Goal: Complete application form: Complete application form

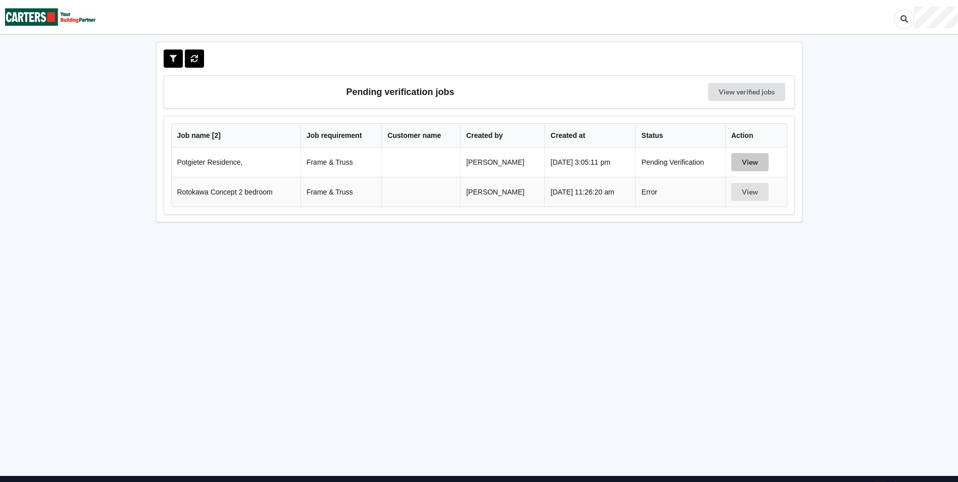
click at [754, 164] on button "View" at bounding box center [749, 162] width 37 height 18
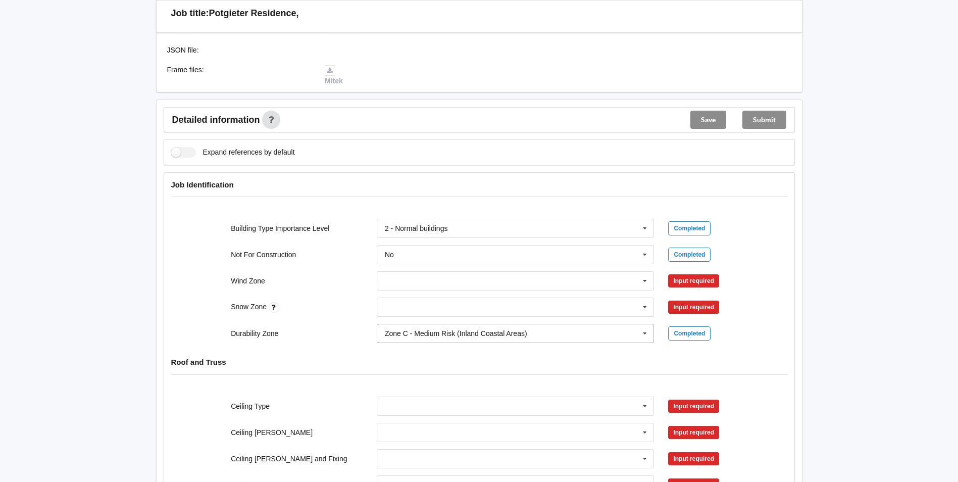
scroll to position [354, 0]
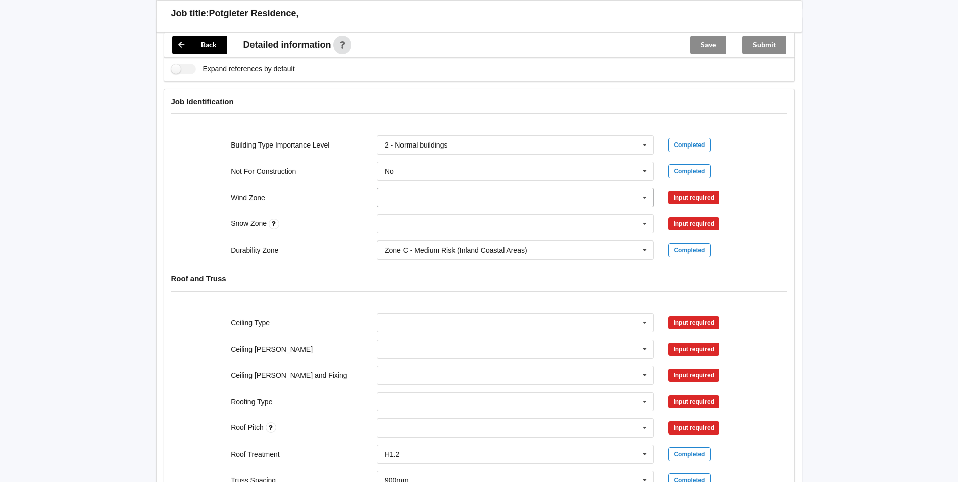
click at [417, 198] on input "text" at bounding box center [516, 197] width 277 height 18
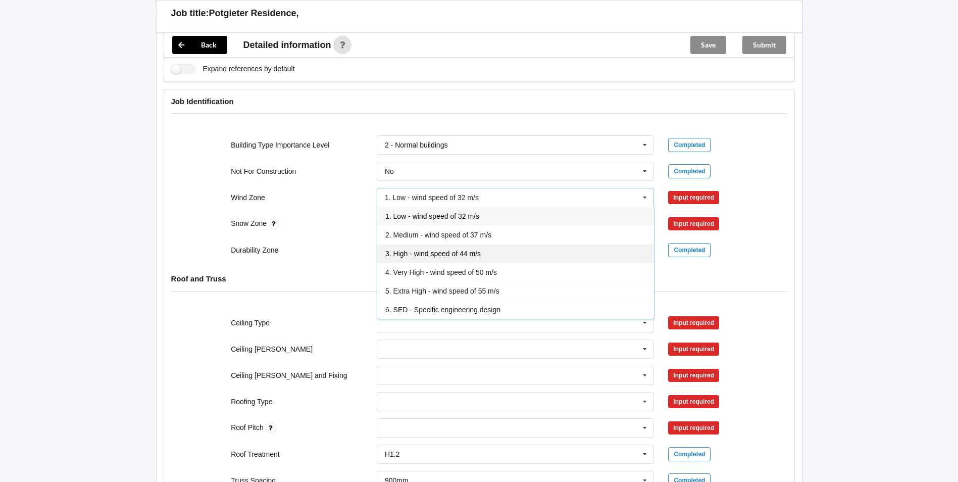
click at [427, 253] on span "3. High - wind speed of 44 m/s" at bounding box center [432, 254] width 95 height 8
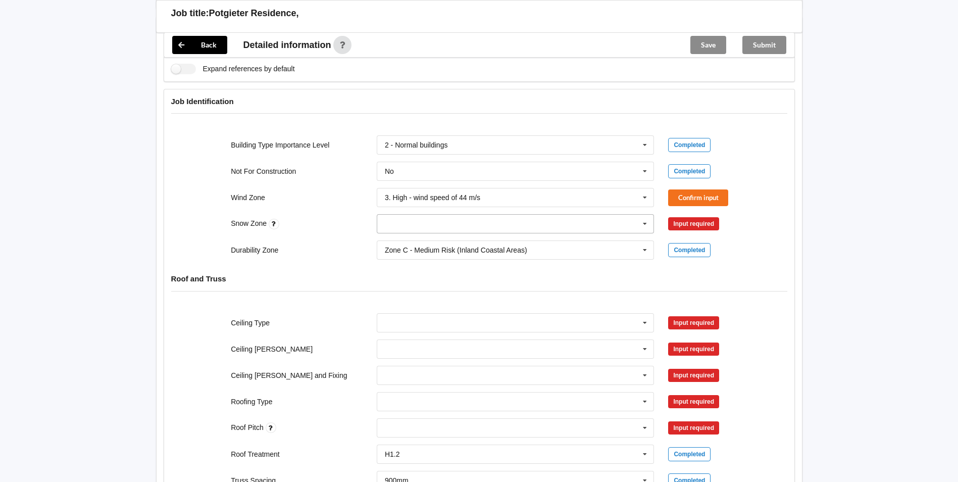
click at [414, 223] on input "text" at bounding box center [516, 224] width 277 height 18
click at [393, 242] on span "N0" at bounding box center [389, 242] width 9 height 8
click at [705, 196] on button "Confirm input" at bounding box center [698, 197] width 60 height 17
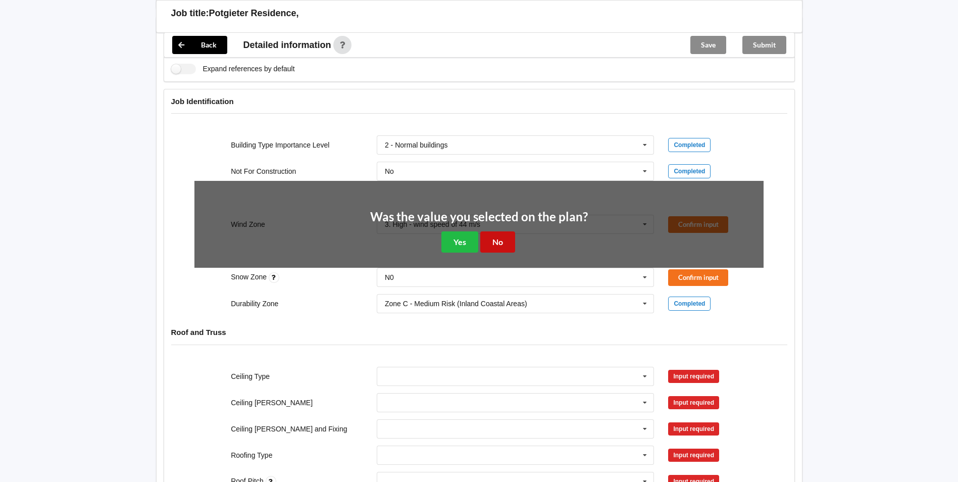
click at [499, 247] on button "No" at bounding box center [497, 241] width 35 height 21
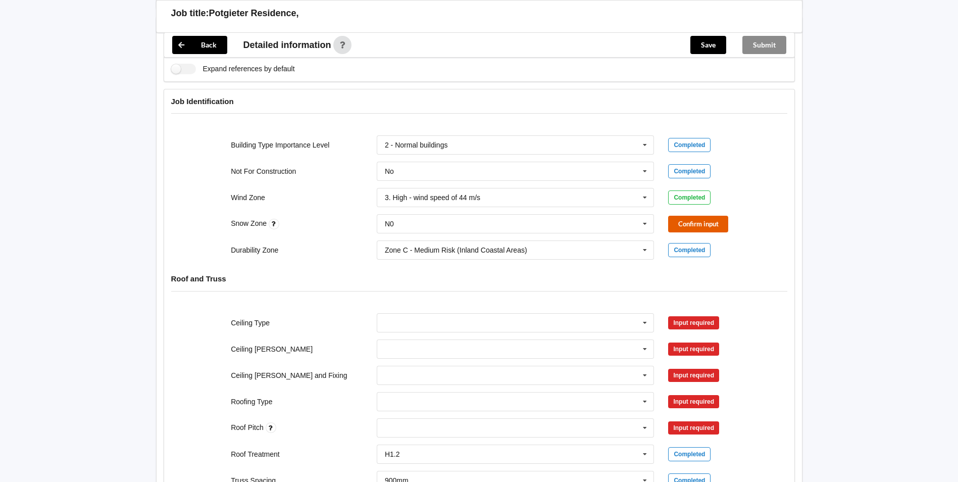
click at [709, 222] on button "Confirm input" at bounding box center [698, 224] width 60 height 17
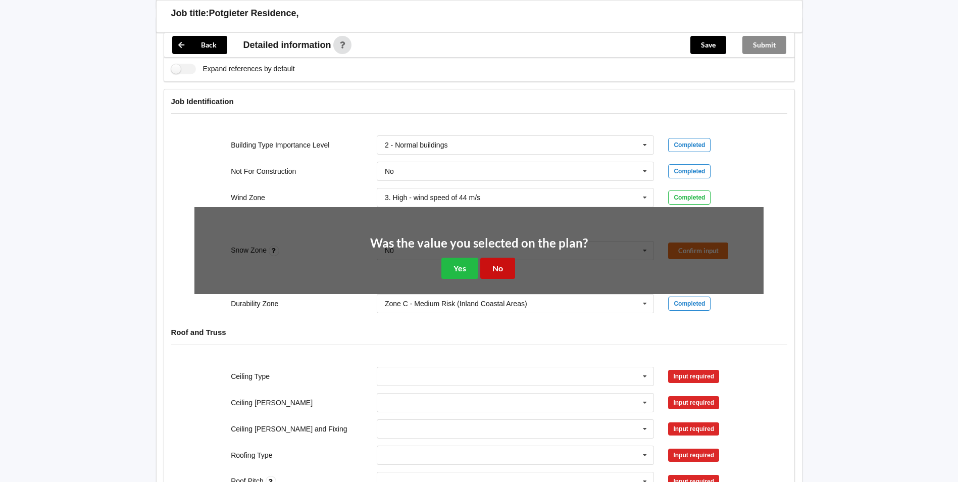
click at [496, 269] on button "No" at bounding box center [497, 268] width 35 height 21
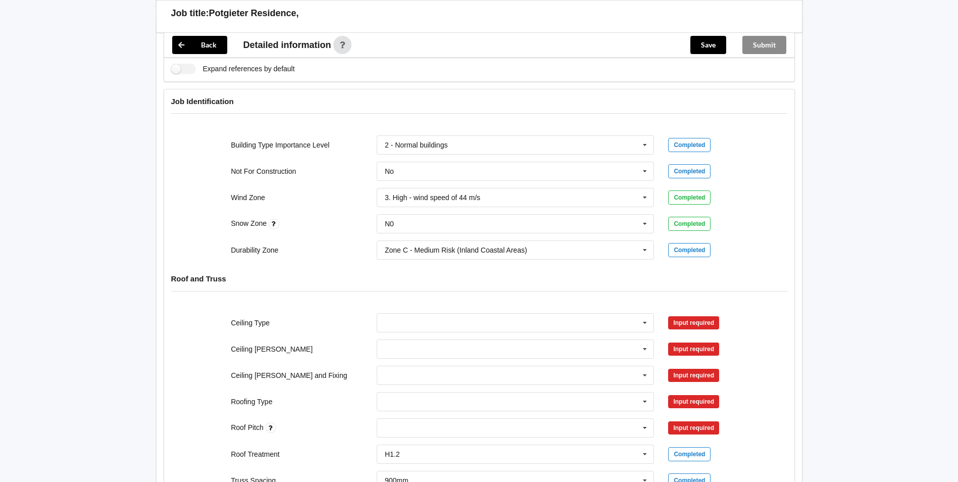
click at [812, 303] on div "Back Delete Job title: Potgieter Residence, Customer name : Specific customer t…" at bounding box center [479, 419] width 670 height 1462
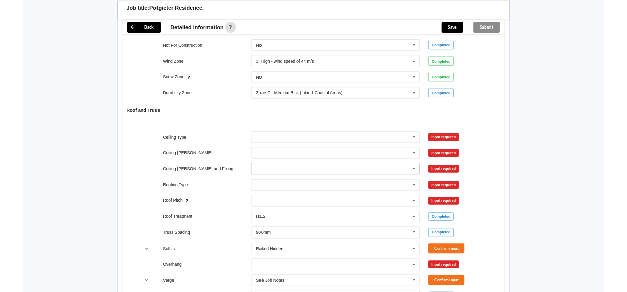
scroll to position [455, 0]
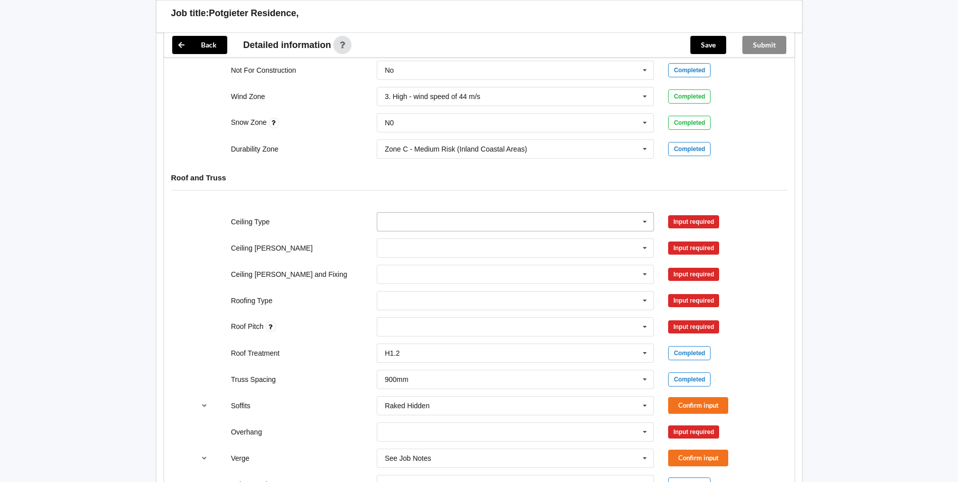
click at [646, 221] on icon at bounding box center [644, 222] width 15 height 19
click at [427, 298] on div "13mm Gib" at bounding box center [515, 296] width 277 height 19
click at [405, 243] on input "text" at bounding box center [516, 248] width 277 height 18
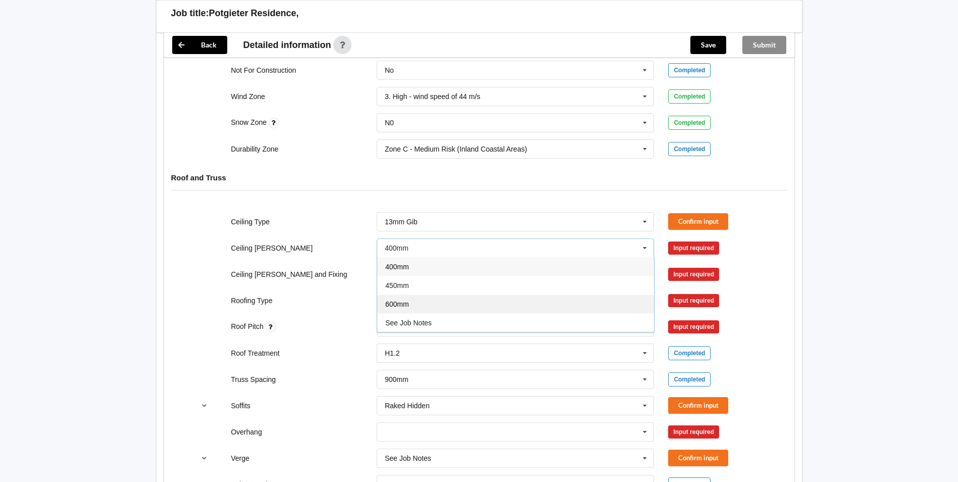
click at [400, 298] on div "600mm" at bounding box center [515, 303] width 277 height 19
click at [399, 271] on input "text" at bounding box center [516, 274] width 277 height 18
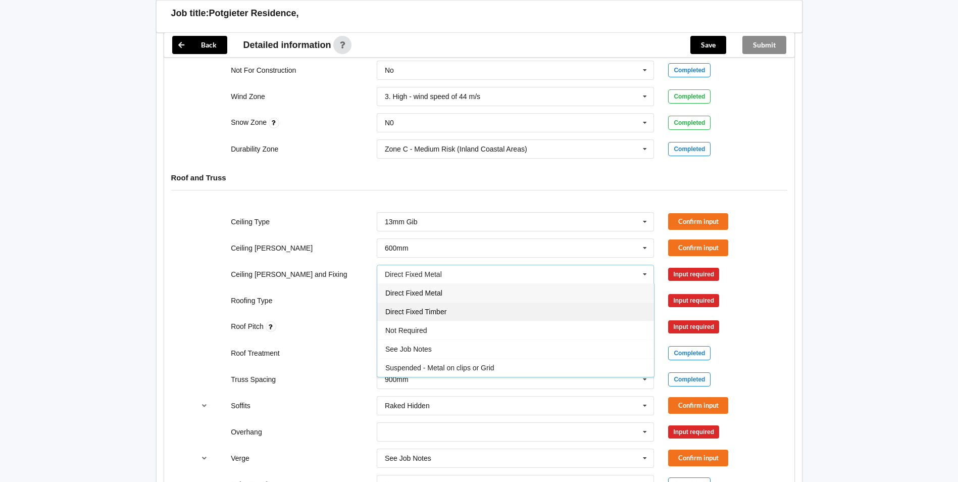
click at [416, 308] on span "Direct Fixed Timber" at bounding box center [415, 312] width 61 height 8
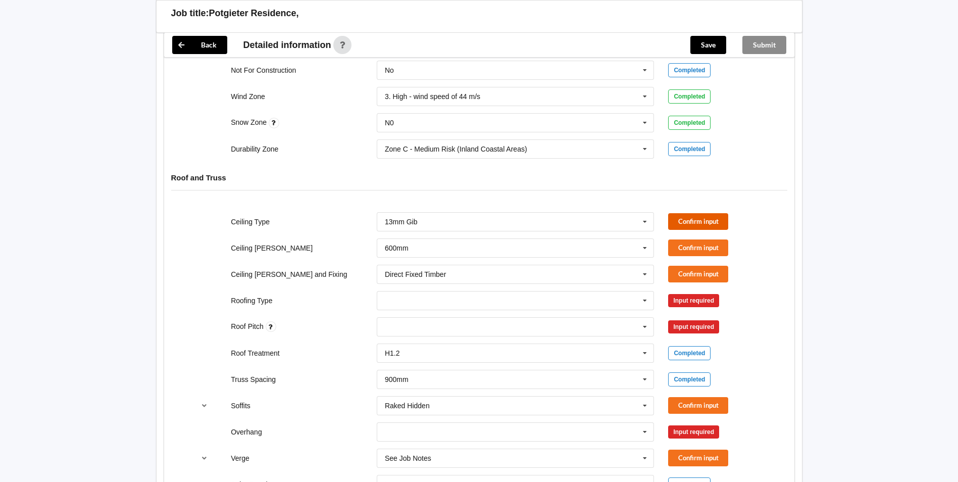
click at [679, 219] on button "Confirm input" at bounding box center [698, 221] width 60 height 17
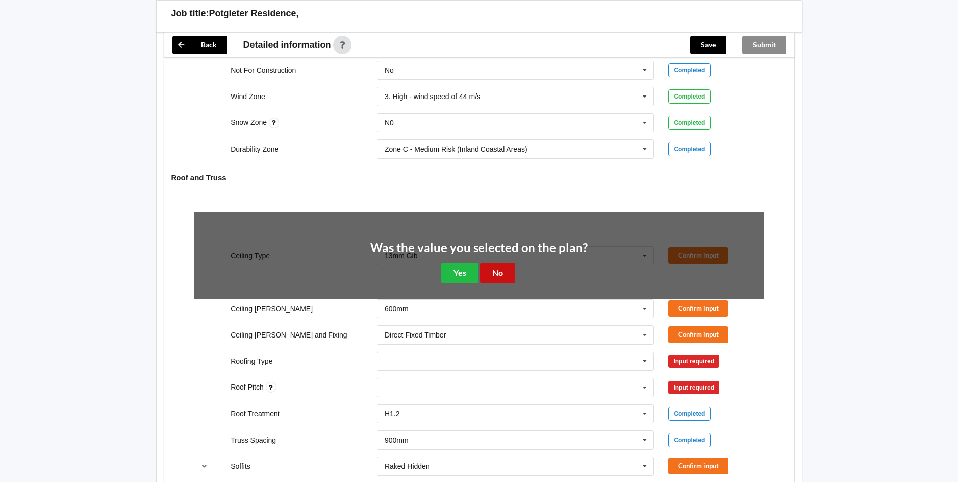
drag, startPoint x: 506, startPoint y: 275, endPoint x: 690, endPoint y: 243, distance: 187.1
click at [518, 274] on div "Was the value you selected on the plan? Yes No" at bounding box center [479, 262] width 218 height 42
click at [502, 272] on button "No" at bounding box center [497, 273] width 35 height 21
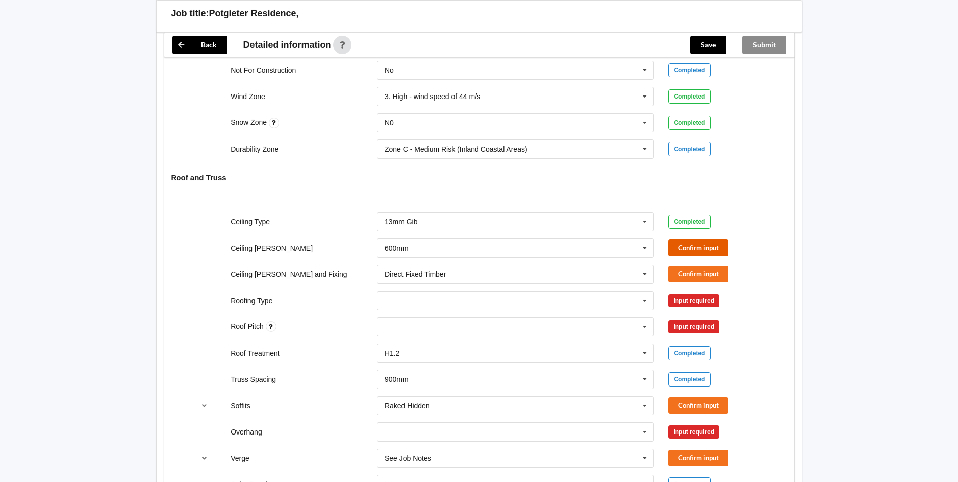
click at [701, 248] on button "Confirm input" at bounding box center [698, 247] width 60 height 17
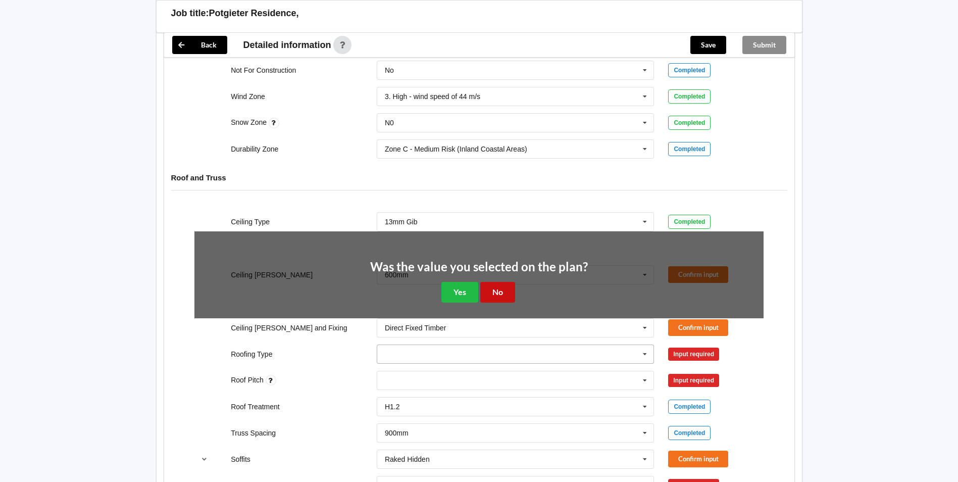
click at [503, 292] on button "No" at bounding box center [497, 292] width 35 height 21
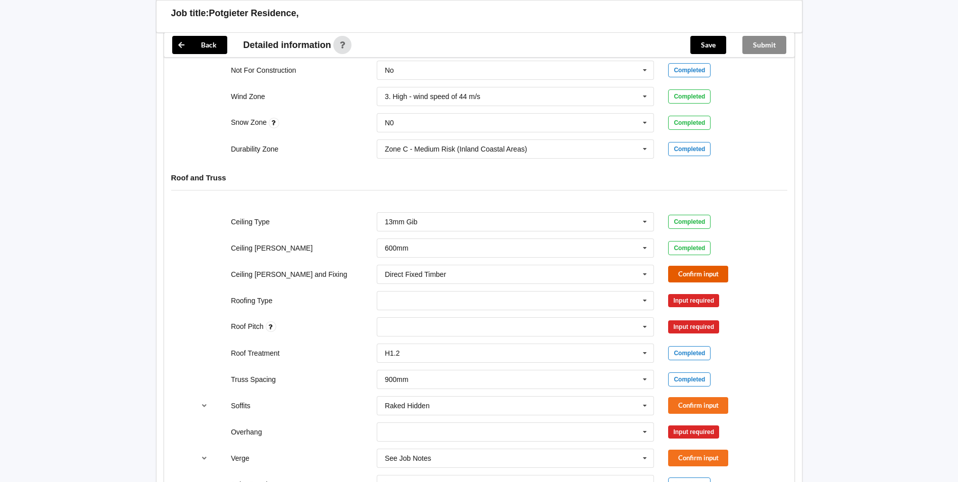
click at [717, 271] on button "Confirm input" at bounding box center [698, 274] width 60 height 17
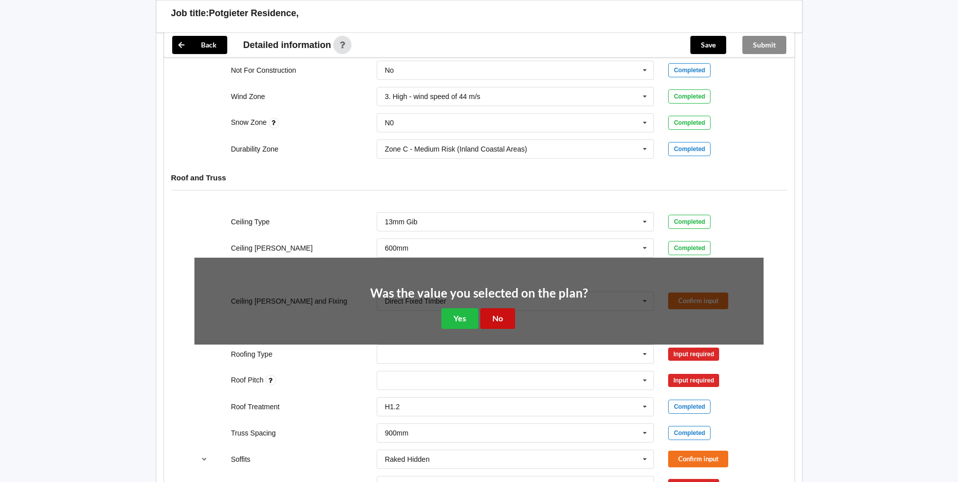
click at [498, 320] on button "No" at bounding box center [497, 318] width 35 height 21
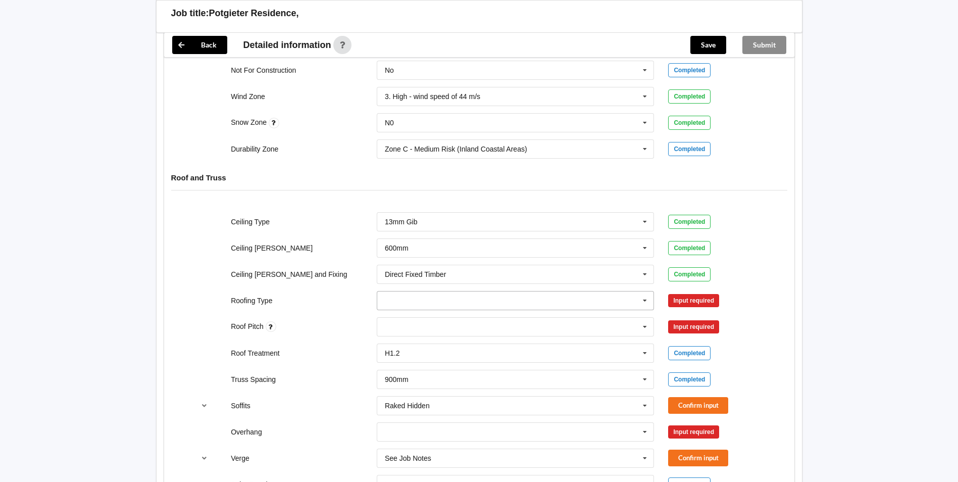
click at [398, 305] on input "text" at bounding box center [516, 300] width 277 height 18
click at [402, 318] on span "1. [GEOGRAPHIC_DATA]" at bounding box center [425, 319] width 81 height 8
click at [701, 297] on button "Confirm input" at bounding box center [698, 300] width 60 height 17
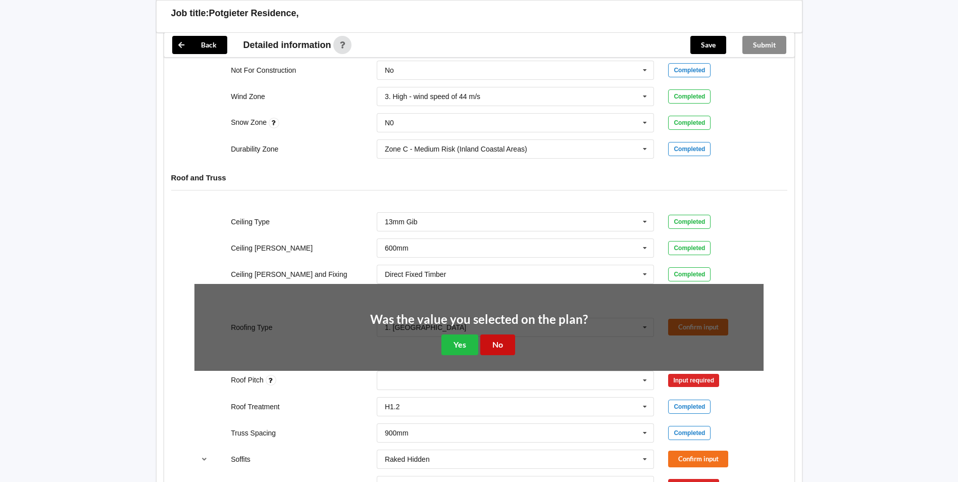
click at [498, 344] on button "No" at bounding box center [497, 344] width 35 height 21
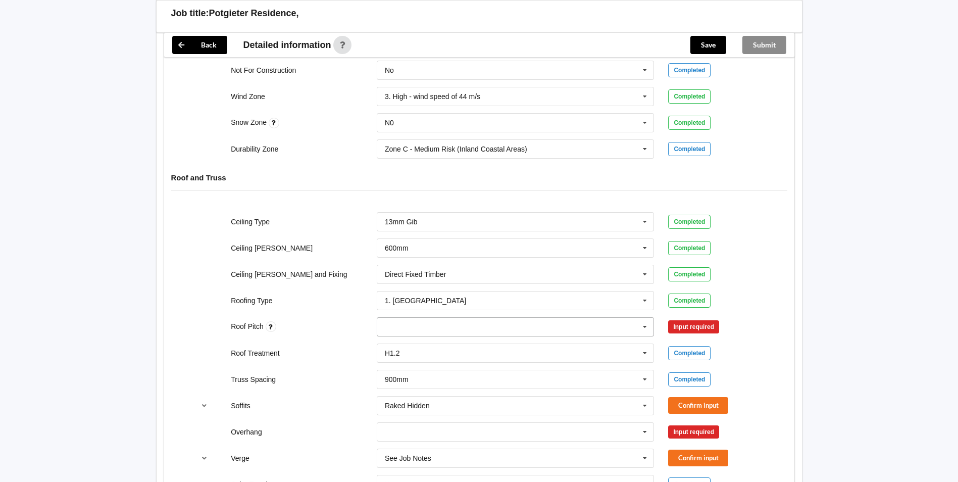
click at [404, 329] on div "None" at bounding box center [516, 326] width 278 height 19
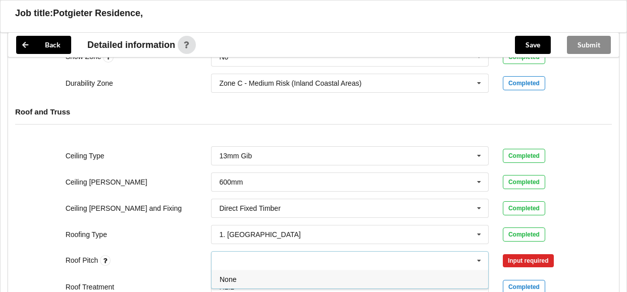
scroll to position [606, 0]
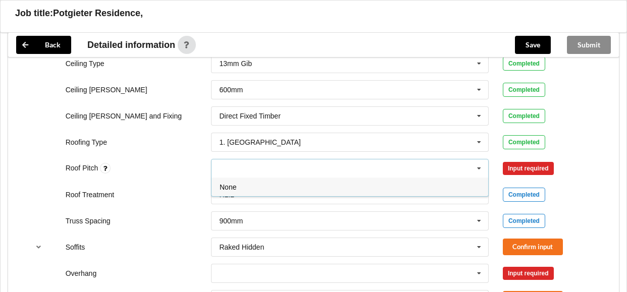
click at [233, 173] on input "text" at bounding box center [227, 168] width 16 height 9
type input "10, 8"
click at [591, 175] on div "Input required" at bounding box center [550, 168] width 95 height 13
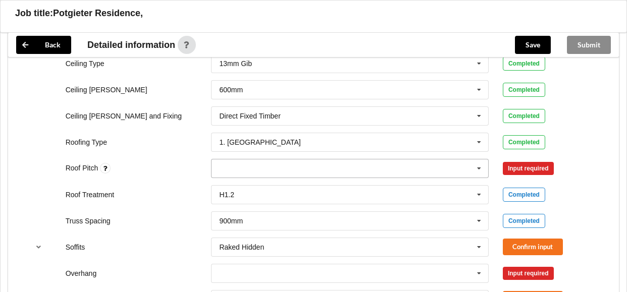
click at [280, 170] on div "10, 8 None" at bounding box center [350, 168] width 278 height 19
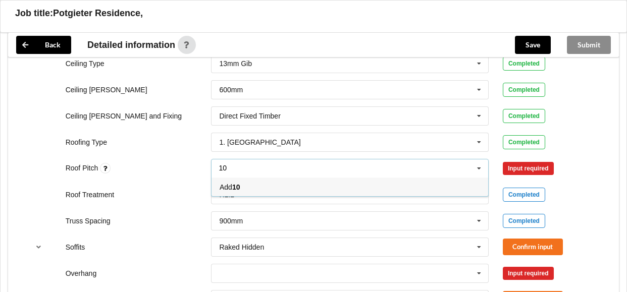
type input "10"
click at [234, 191] on b "10" at bounding box center [236, 187] width 8 height 8
type input "8"
click at [227, 189] on div "Add 8" at bounding box center [350, 187] width 277 height 19
click at [532, 173] on button "Confirm input" at bounding box center [533, 168] width 60 height 17
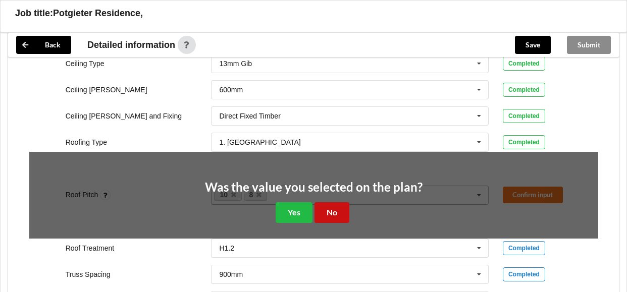
click at [335, 220] on button "No" at bounding box center [332, 213] width 35 height 21
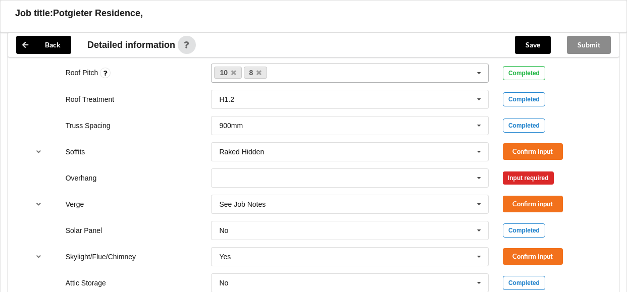
scroll to position [707, 0]
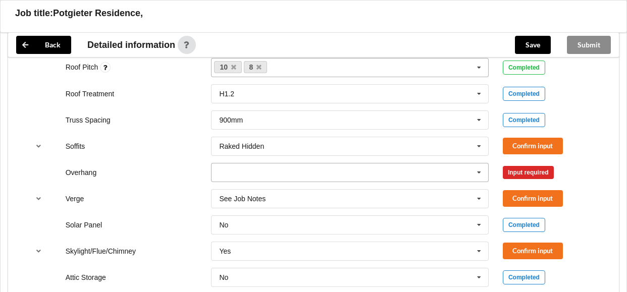
click at [233, 177] on input "text" at bounding box center [350, 173] width 277 height 18
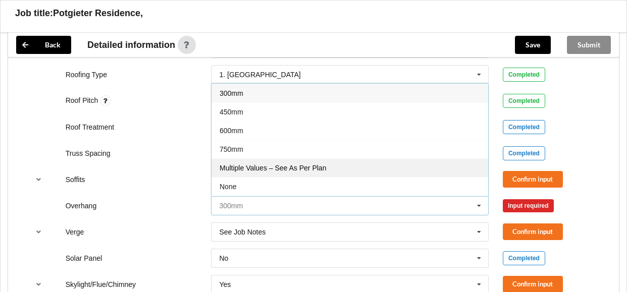
scroll to position [657, 0]
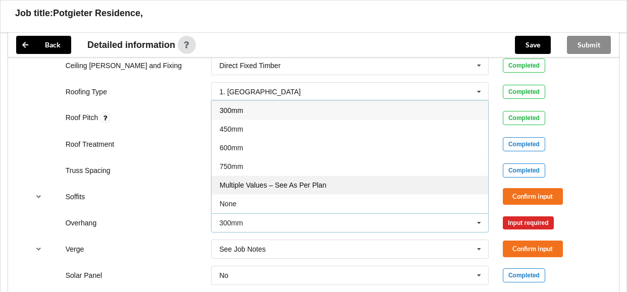
click at [240, 189] on span "Multiple Values – See As Per Plan" at bounding box center [273, 185] width 107 height 8
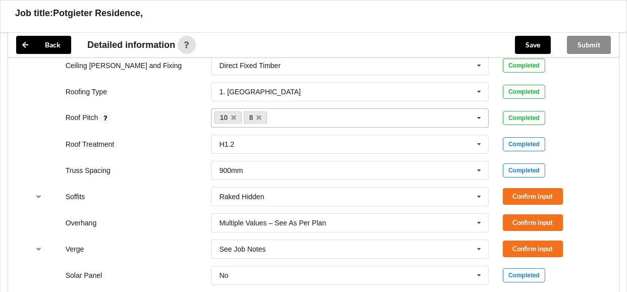
click at [595, 205] on div "Confirm input" at bounding box center [550, 196] width 95 height 17
click at [537, 205] on button "Confirm input" at bounding box center [533, 196] width 60 height 17
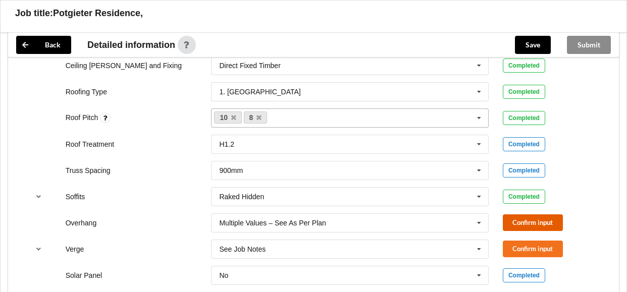
click at [521, 229] on button "Confirm input" at bounding box center [533, 223] width 60 height 17
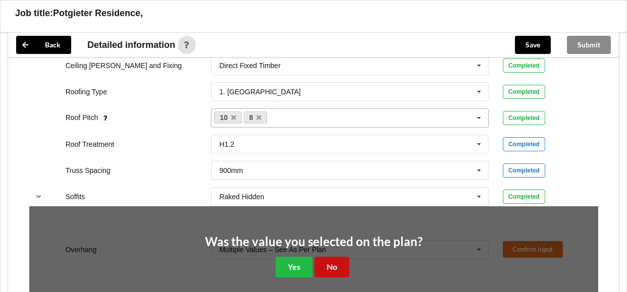
click at [332, 273] on button "No" at bounding box center [332, 267] width 35 height 21
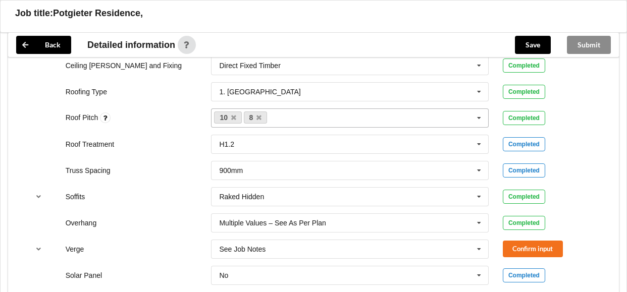
click at [600, 204] on div "Completed" at bounding box center [551, 197] width 110 height 14
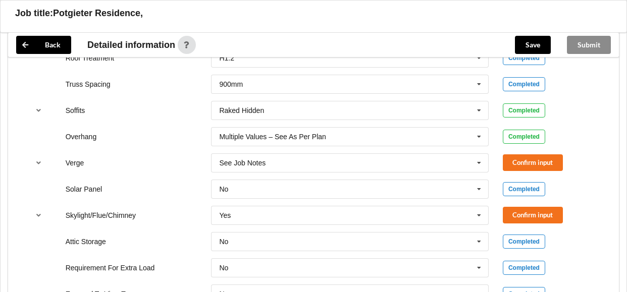
scroll to position [758, 0]
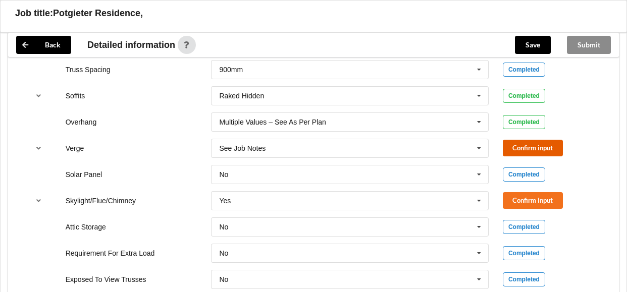
click at [532, 153] on button "Confirm input" at bounding box center [533, 148] width 60 height 17
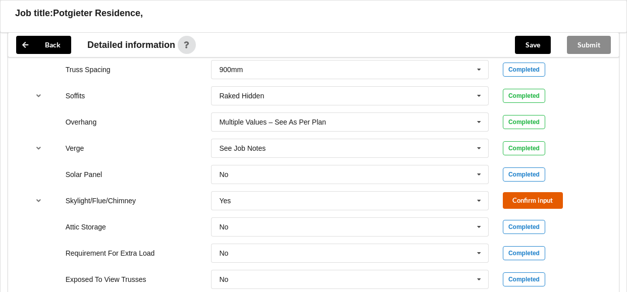
click at [537, 209] on button "Confirm input" at bounding box center [533, 200] width 60 height 17
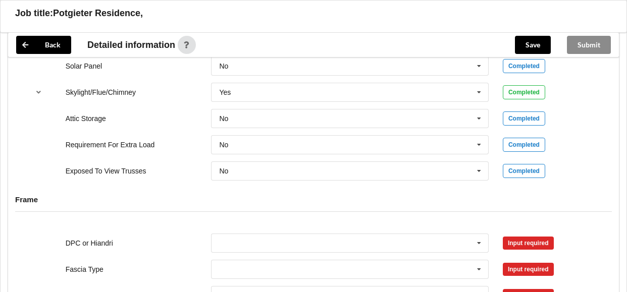
scroll to position [909, 0]
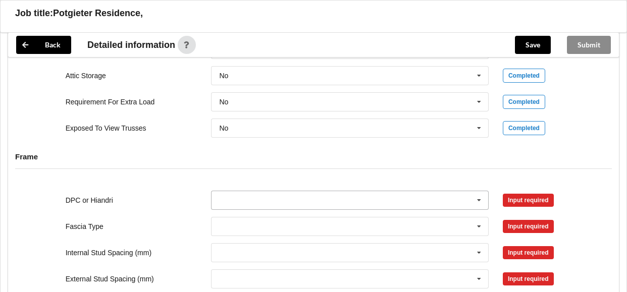
click at [272, 204] on input "text" at bounding box center [350, 200] width 277 height 18
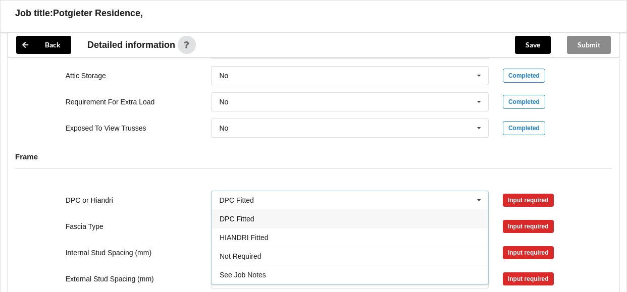
click at [243, 223] on span "DPC Fitted" at bounding box center [237, 219] width 34 height 8
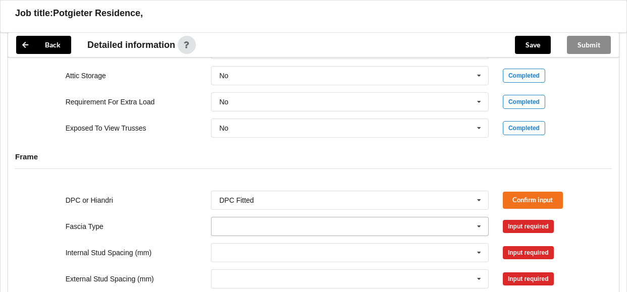
click at [236, 232] on input "text" at bounding box center [350, 227] width 277 height 18
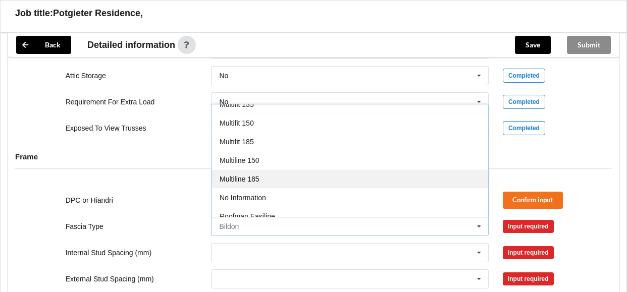
scroll to position [303, 0]
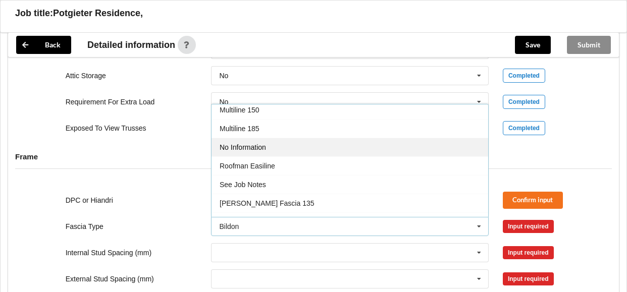
click at [241, 152] on span "No Information" at bounding box center [243, 147] width 46 height 8
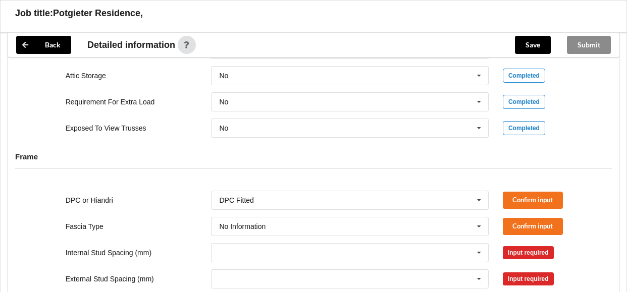
click at [586, 195] on div "DPC or Hiandri DPC Fitted DPC Fitted HIANDRI Fitted Not Required See Job Notes …" at bounding box center [313, 200] width 583 height 33
click at [529, 201] on button "Confirm input" at bounding box center [533, 200] width 60 height 17
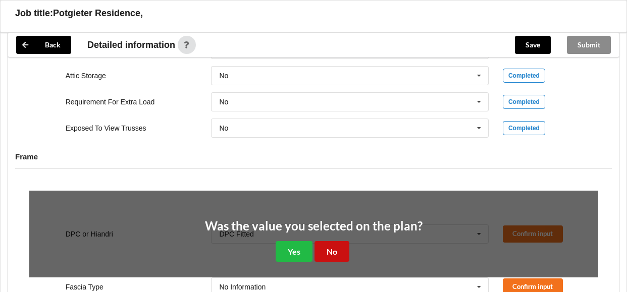
click at [319, 257] on button "No" at bounding box center [332, 251] width 35 height 21
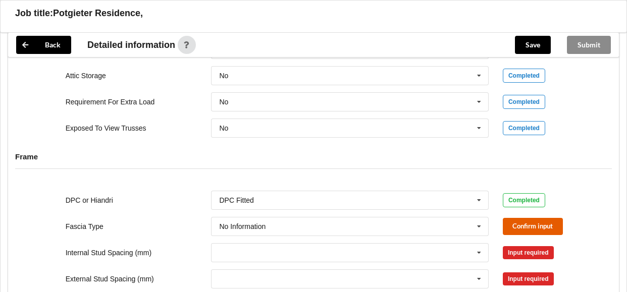
click at [529, 230] on button "Confirm input" at bounding box center [533, 226] width 60 height 17
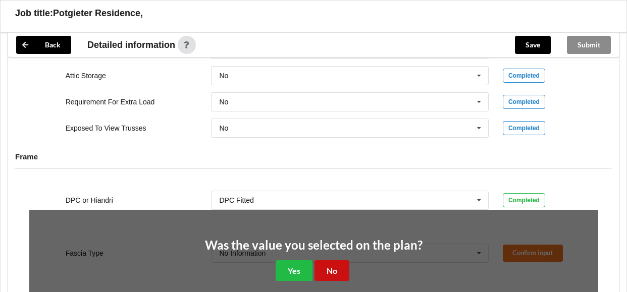
click at [327, 279] on button "No" at bounding box center [332, 271] width 35 height 21
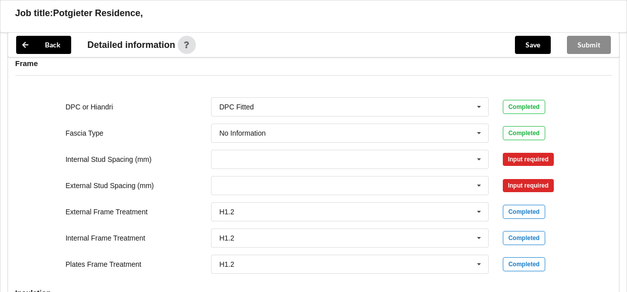
scroll to position [1010, 0]
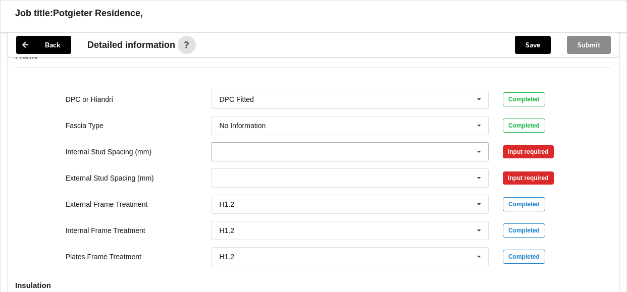
click at [481, 159] on icon at bounding box center [479, 152] width 15 height 19
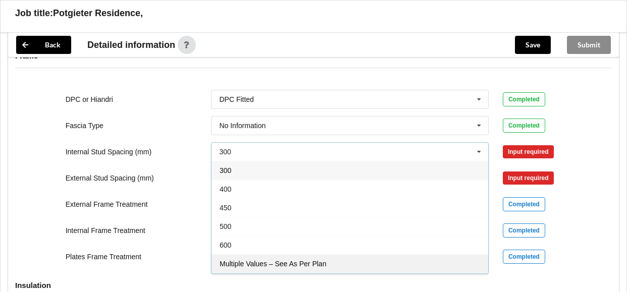
click at [267, 268] on span "Multiple Values – See As Per Plan" at bounding box center [273, 264] width 107 height 8
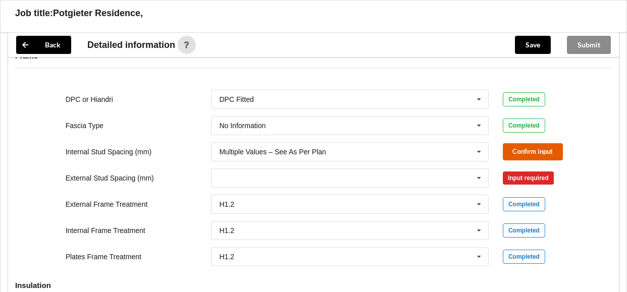
click at [531, 158] on button "Confirm input" at bounding box center [533, 151] width 60 height 17
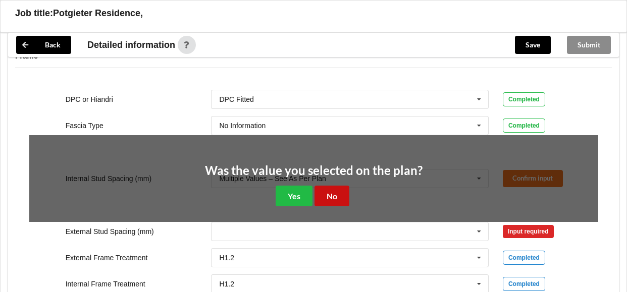
click at [338, 203] on button "No" at bounding box center [332, 196] width 35 height 21
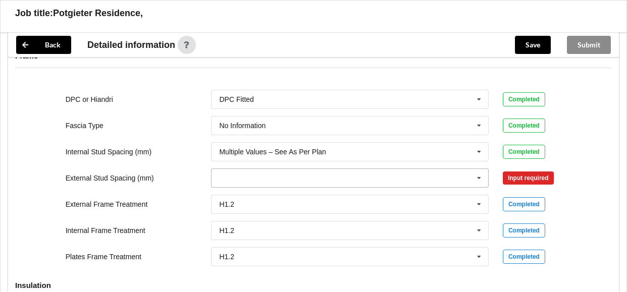
click at [478, 185] on icon at bounding box center [479, 178] width 15 height 19
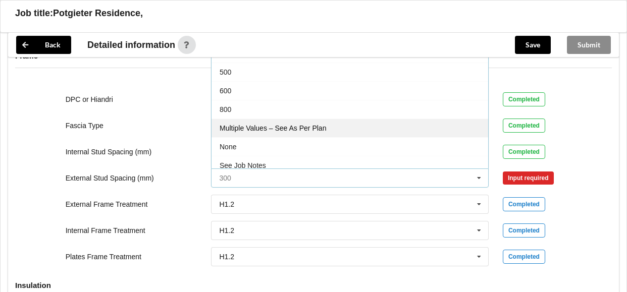
scroll to position [56, 0]
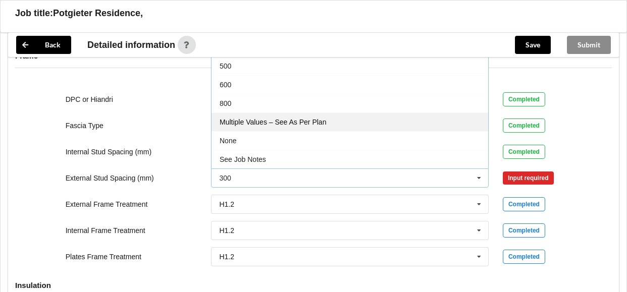
click at [297, 131] on div "Multiple Values – See As Per Plan" at bounding box center [350, 122] width 277 height 19
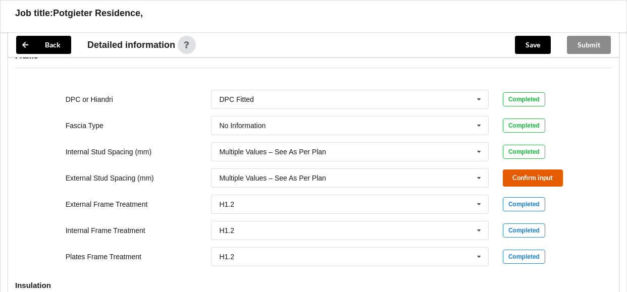
click at [530, 186] on button "Confirm input" at bounding box center [533, 178] width 60 height 17
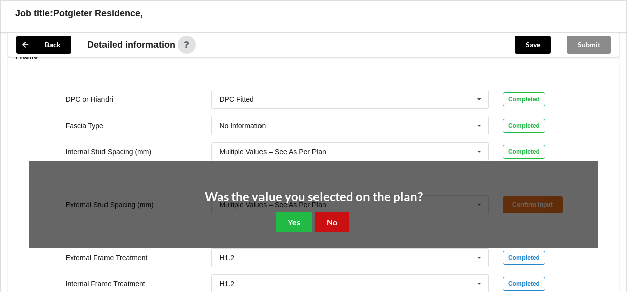
click at [334, 229] on button "No" at bounding box center [332, 222] width 35 height 21
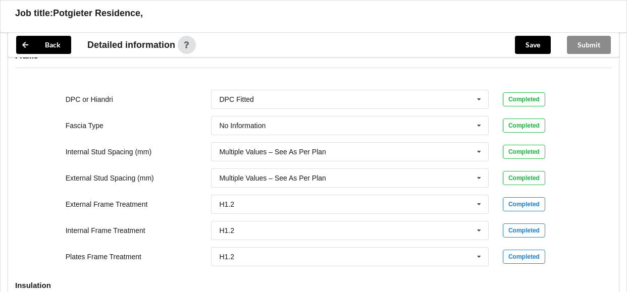
click at [584, 212] on div "Completed" at bounding box center [550, 205] width 95 height 14
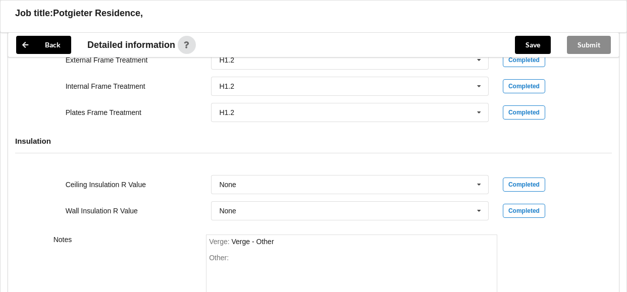
scroll to position [1168, 0]
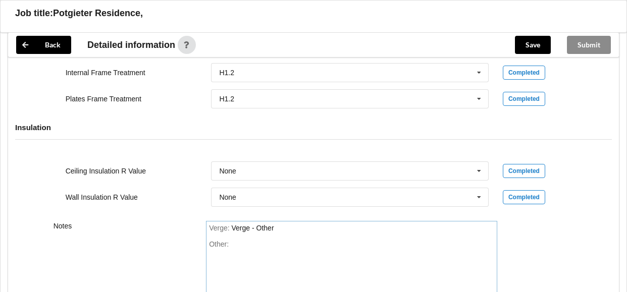
click at [251, 253] on div "Other:" at bounding box center [351, 275] width 285 height 71
drag, startPoint x: 248, startPoint y: 249, endPoint x: 245, endPoint y: 254, distance: 5.4
click at [248, 249] on div "Other:" at bounding box center [351, 275] width 285 height 71
drag, startPoint x: 224, startPoint y: 262, endPoint x: 230, endPoint y: 268, distance: 8.6
click at [225, 262] on div "Other:" at bounding box center [351, 275] width 285 height 71
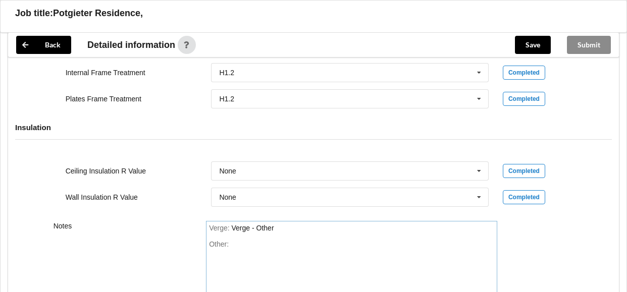
click at [237, 255] on div "Other:" at bounding box center [351, 275] width 285 height 71
click at [238, 255] on div "Other:" at bounding box center [351, 275] width 285 height 71
click at [242, 251] on div "Other:" at bounding box center [351, 275] width 285 height 71
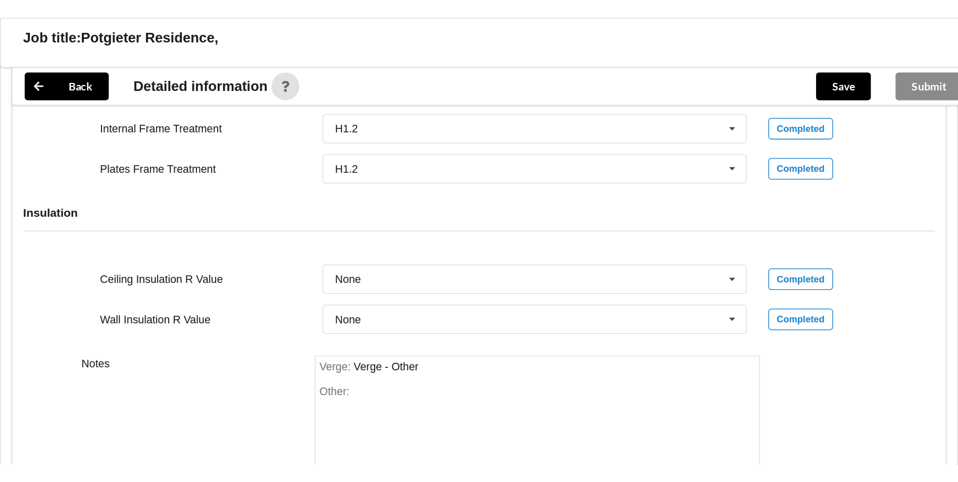
scroll to position [1080, 0]
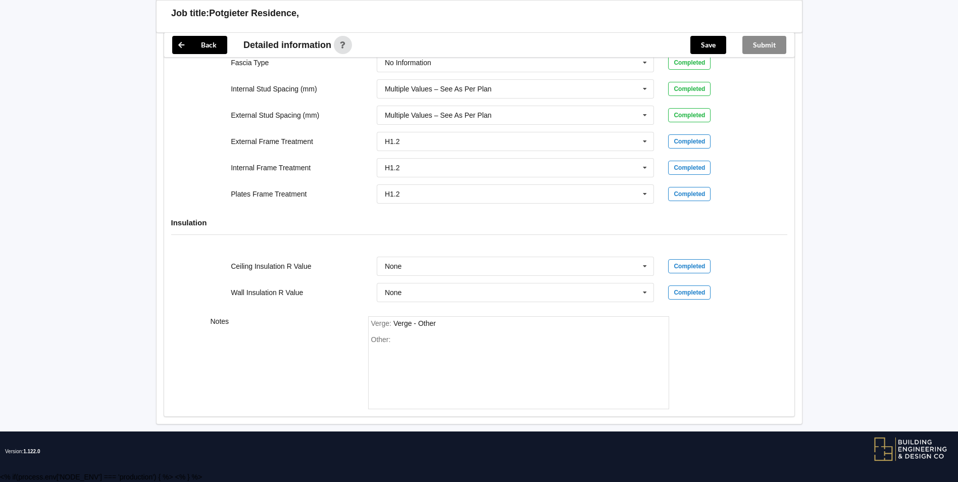
click at [396, 359] on div "Other:" at bounding box center [518, 370] width 295 height 71
click at [404, 337] on div "Other:" at bounding box center [518, 370] width 295 height 71
drag, startPoint x: 446, startPoint y: 322, endPoint x: 434, endPoint y: 325, distance: 12.0
click at [445, 322] on div "Verge : Verge - Other" at bounding box center [518, 323] width 295 height 9
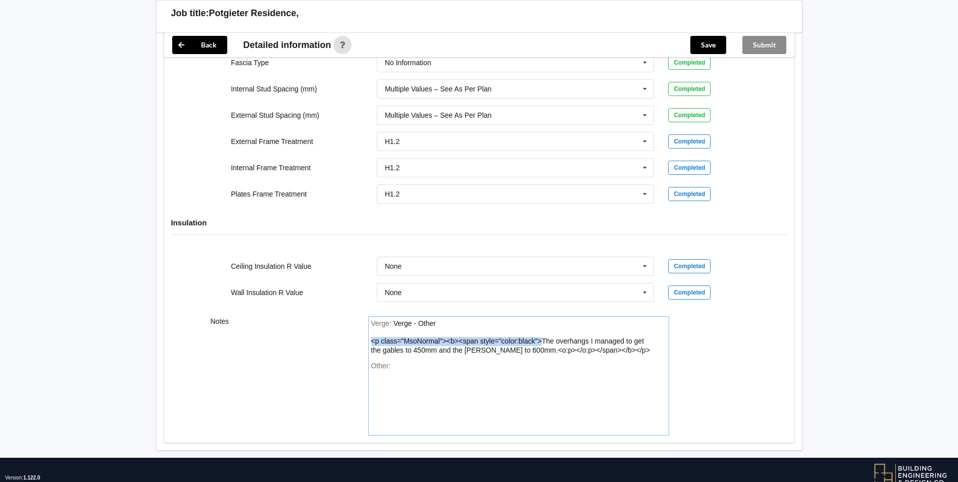
drag, startPoint x: 542, startPoint y: 342, endPoint x: 343, endPoint y: 343, distance: 199.0
click at [343, 343] on div "Notes Verge : Verge - Other <p class="MsoNormal"><b><span style="color:black">T…" at bounding box center [479, 375] width 630 height 133
drag, startPoint x: 617, startPoint y: 349, endPoint x: 365, endPoint y: 353, distance: 252.1
click at [365, 353] on div "Verge : Verge - Other <p class="MsoNormal"><b><span style="color:black">The ove…" at bounding box center [518, 375] width 315 height 119
click at [523, 359] on div "Verge : Verge - Other <p class="MsoNormal"><b><span style="color:black">The ove…" at bounding box center [518, 375] width 301 height 119
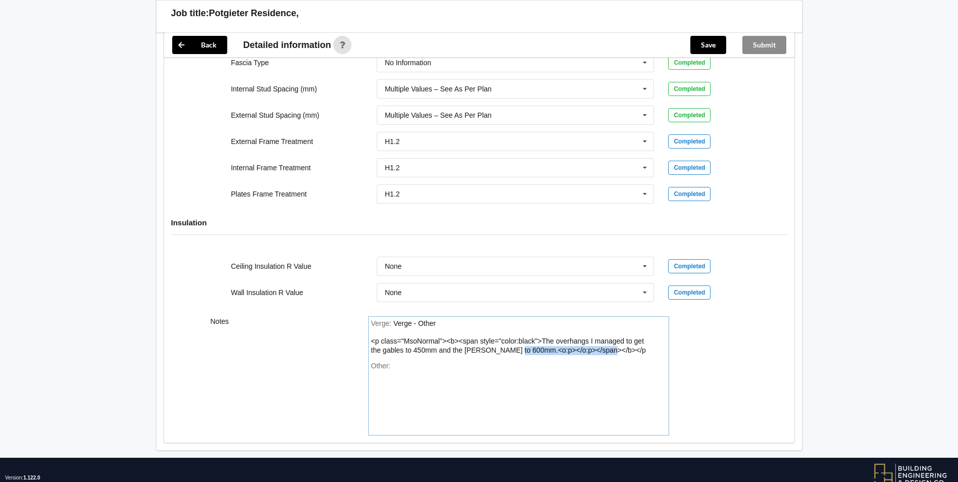
drag, startPoint x: 614, startPoint y: 350, endPoint x: 517, endPoint y: 355, distance: 97.1
click at [517, 355] on div "Verge : Verge - Other <p class="MsoNormal"><b><span style="color:black">The ove…" at bounding box center [518, 375] width 301 height 119
click at [597, 375] on div "Other:" at bounding box center [518, 397] width 295 height 71
click at [524, 345] on div "Verge : Verge - Other <p class="MsoNormal"><b><span style="color:black">The ove…" at bounding box center [518, 336] width 295 height 35
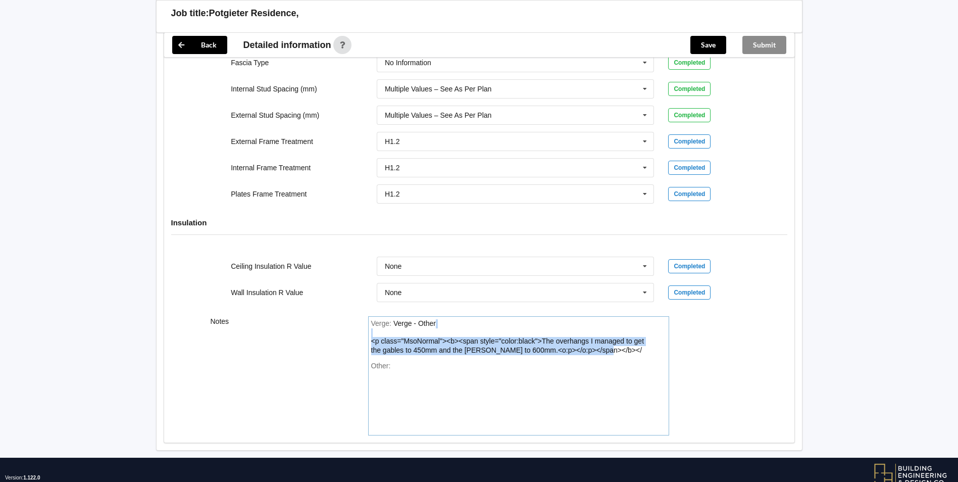
drag, startPoint x: 615, startPoint y: 349, endPoint x: 360, endPoint y: 335, distance: 254.9
click at [360, 335] on div "Notes Verge : Verge - Other <p class="MsoNormal"><b><span style="color:black">T…" at bounding box center [479, 375] width 630 height 133
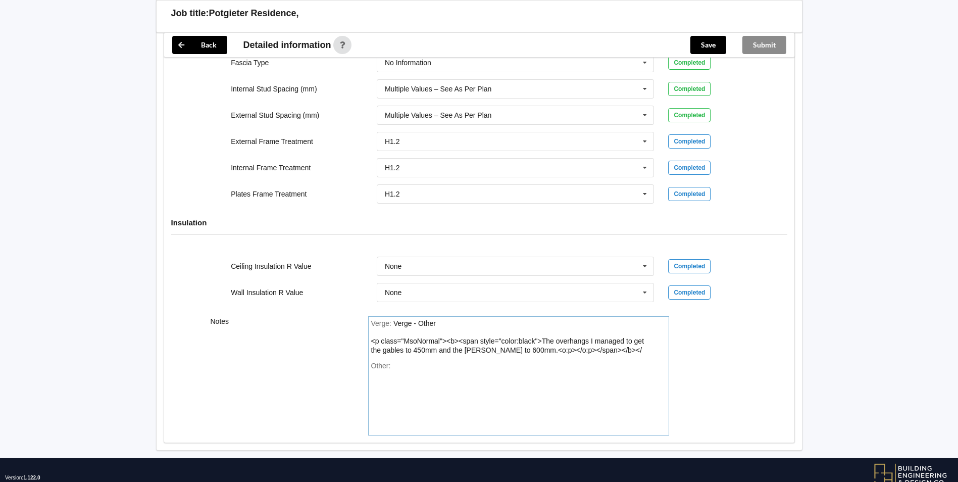
click at [733, 356] on div "Notes Verge : Verge - Other <p class="MsoNormal"><b><span style="color:black">T…" at bounding box center [479, 375] width 630 height 133
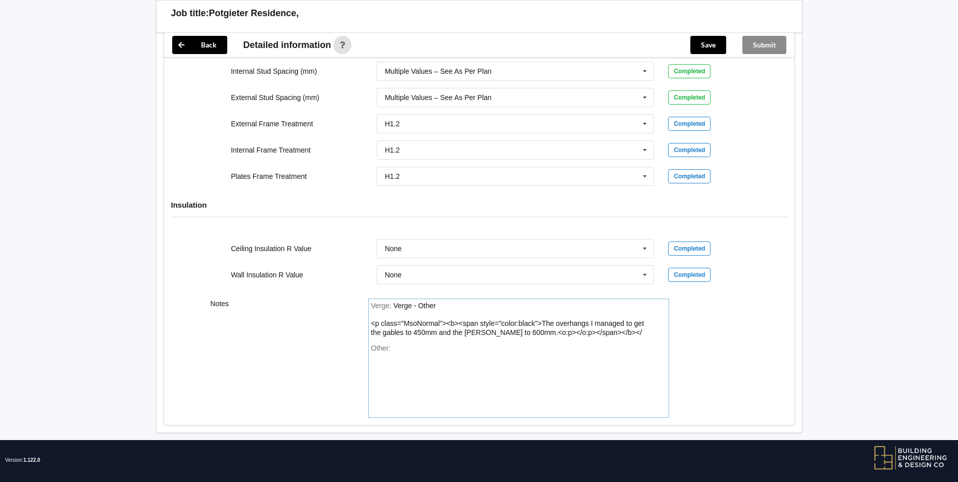
scroll to position [1106, 0]
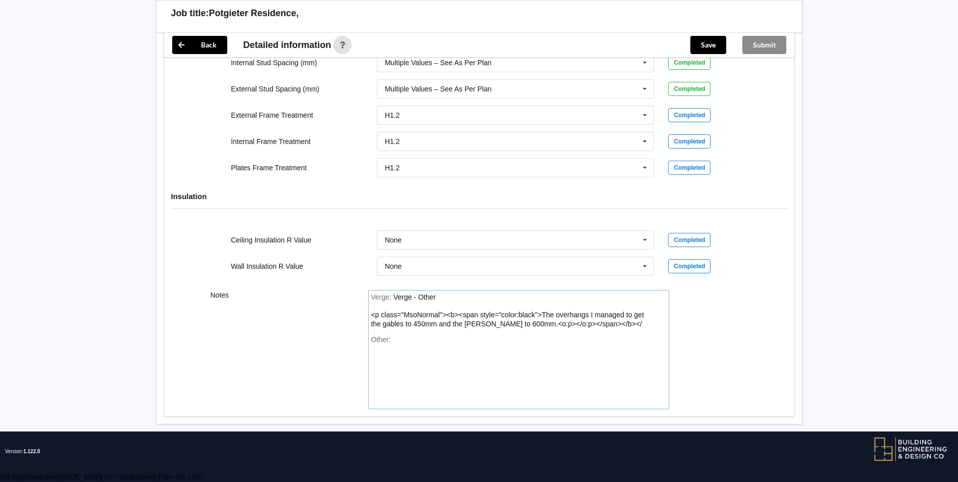
click at [436, 315] on div "Verge - Other <p class="MsoNormal"><b><span style="color:black">The overhangs I…" at bounding box center [507, 310] width 273 height 35
click at [437, 296] on div "Verge : Verge - Other <p class="MsoNormal"><b><span style="color:black">The ove…" at bounding box center [518, 310] width 295 height 35
click at [441, 300] on div "Verge : Verge - Other <p class="MsoNormal"><b><span style="color:black">The ove…" at bounding box center [518, 310] width 295 height 35
click at [412, 307] on div "Verge : Verge - Other <p class="MsoNormal"><b><span style="color:black">The ove…" at bounding box center [518, 310] width 295 height 35
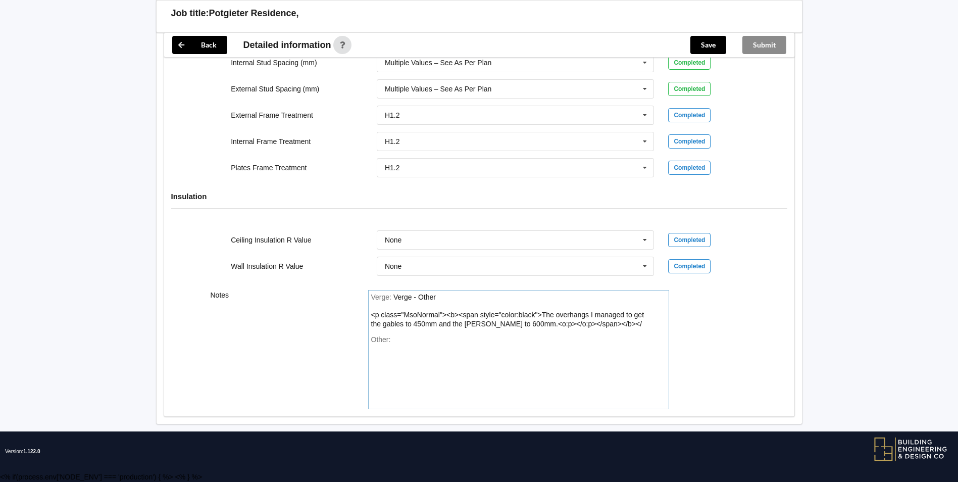
click at [375, 308] on div "Verge : Verge - Other <p class="MsoNormal"><b><span style="color:black">The ove…" at bounding box center [518, 310] width 295 height 35
click at [448, 298] on div "Verge : Verge - Other <p class="MsoNormal"><b><span style="color:black">The ove…" at bounding box center [518, 310] width 295 height 35
click at [448, 297] on div "Verge : Verge - Other <p class="MsoNormal"><b><span style="color:black">The ove…" at bounding box center [518, 310] width 295 height 35
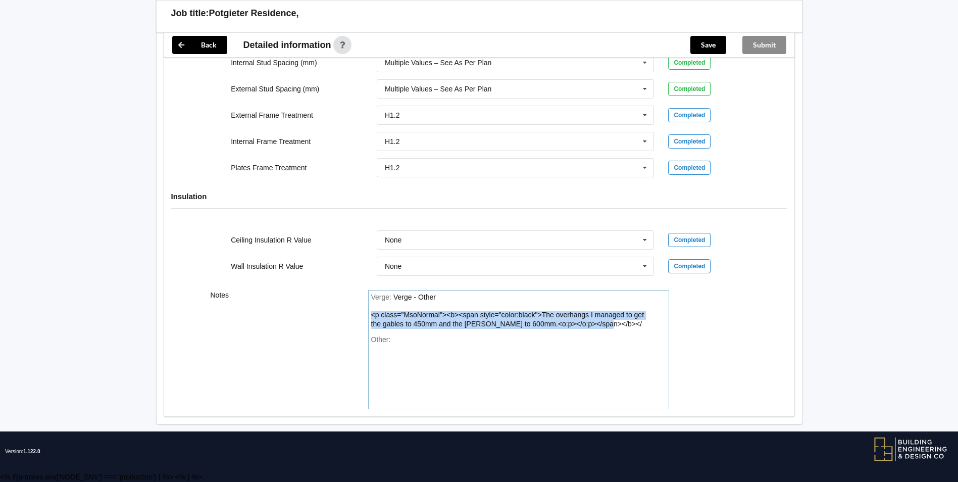
drag, startPoint x: 605, startPoint y: 327, endPoint x: 367, endPoint y: 317, distance: 238.6
click at [367, 317] on div "Verge : Verge - Other <p class="MsoNormal"><b><span style="color:black">The ove…" at bounding box center [518, 349] width 315 height 119
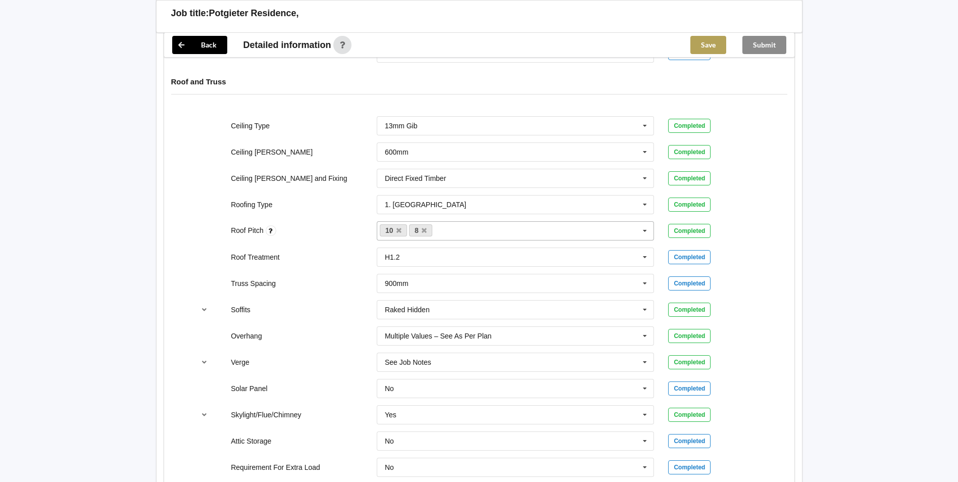
click at [706, 46] on button "Save" at bounding box center [708, 45] width 36 height 18
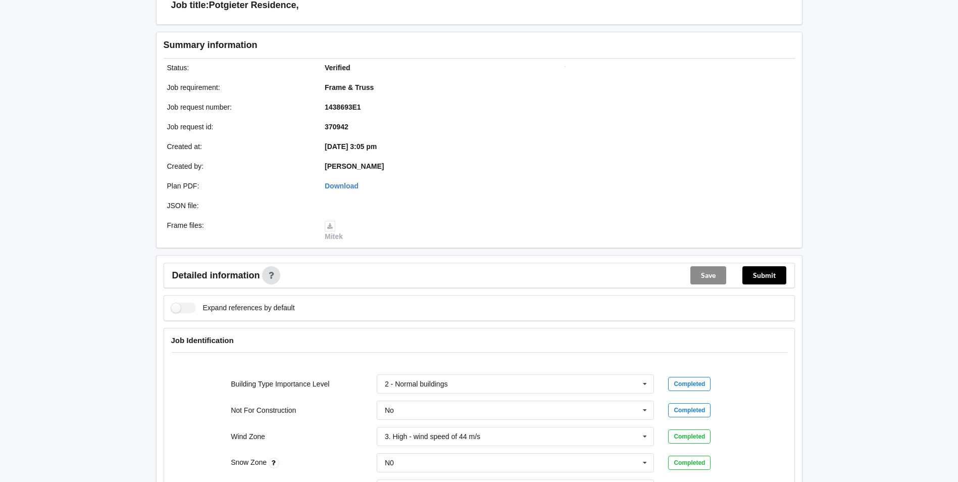
scroll to position [51, 0]
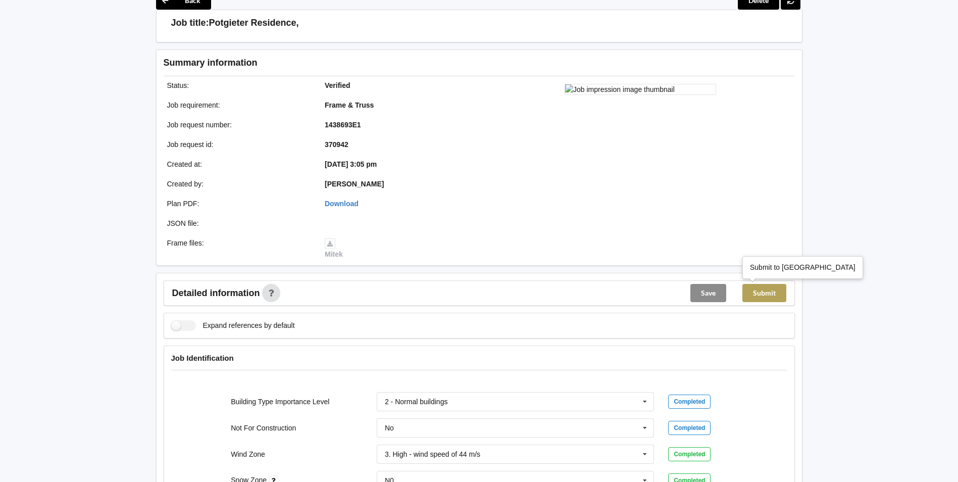
click at [764, 294] on button "Submit" at bounding box center [765, 293] width 44 height 18
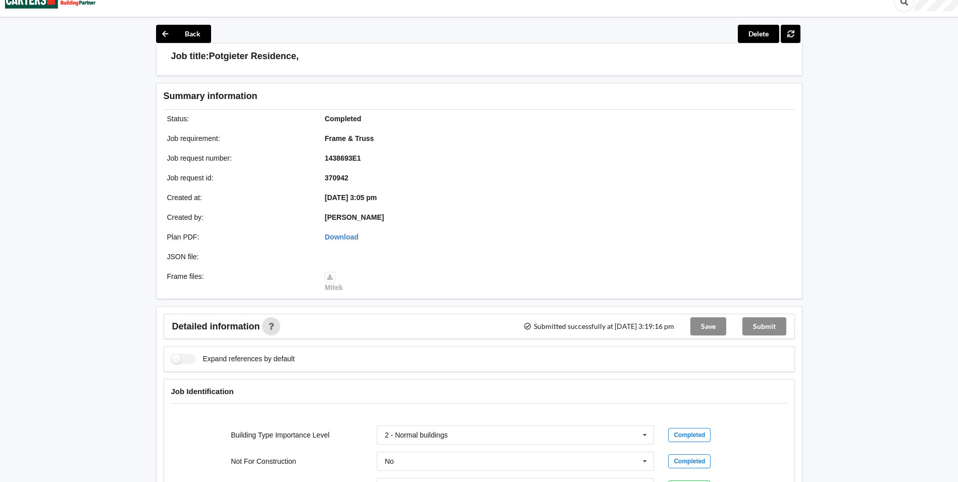
scroll to position [0, 0]
